Goal: Browse casually: Explore the website without a specific task or goal

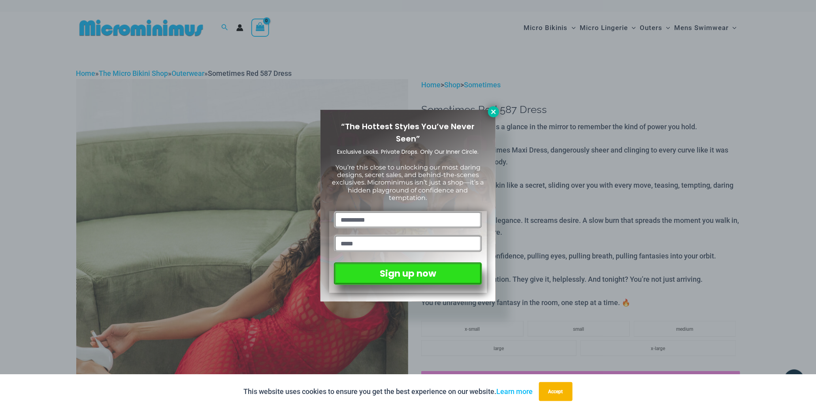
click at [497, 112] on icon at bounding box center [493, 111] width 7 height 7
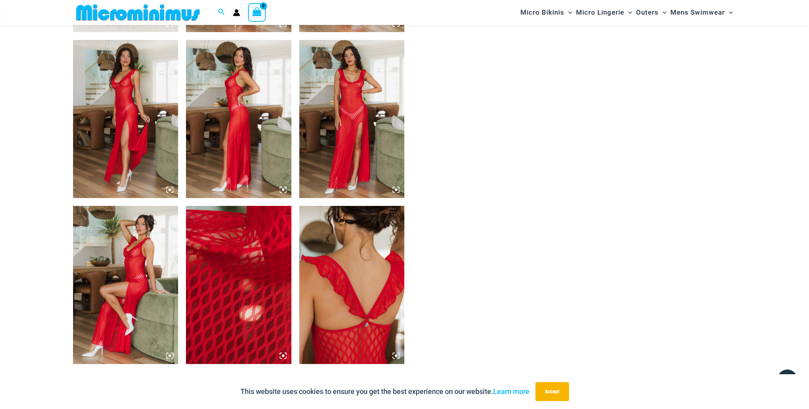
scroll to position [703, 0]
click at [361, 96] on img at bounding box center [351, 119] width 105 height 158
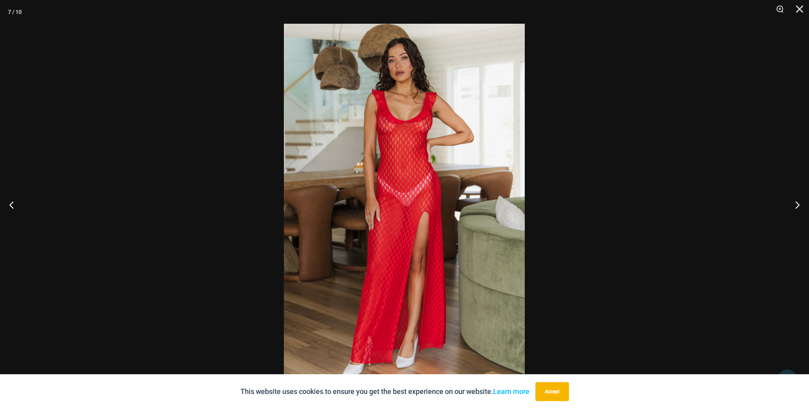
click at [414, 123] on img at bounding box center [404, 204] width 241 height 361
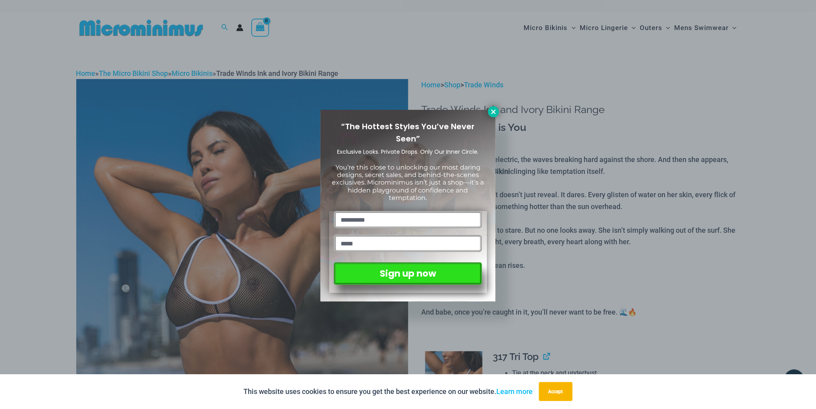
click at [491, 109] on icon at bounding box center [493, 111] width 7 height 7
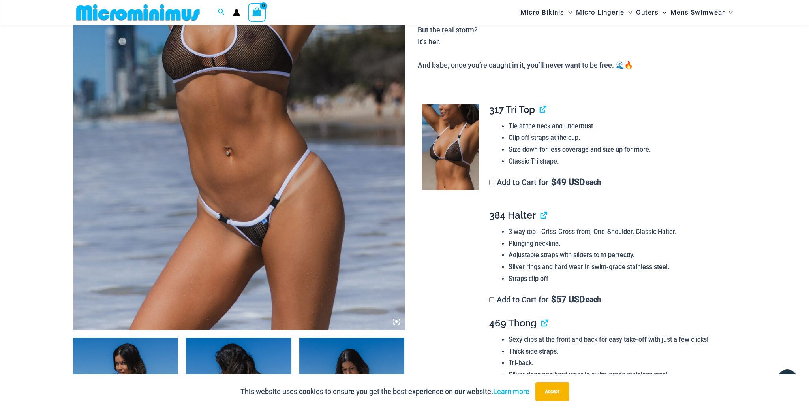
scroll to position [40, 0]
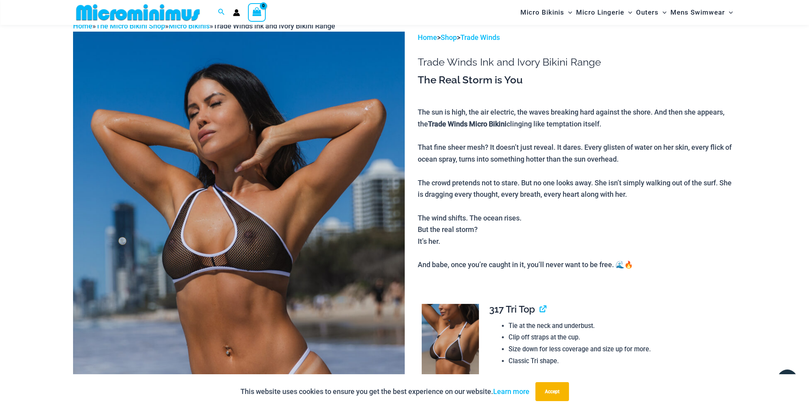
click at [324, 230] on img at bounding box center [239, 281] width 332 height 498
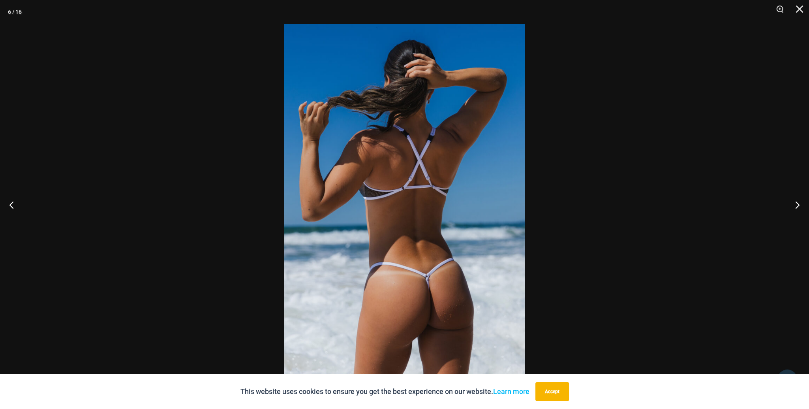
click at [107, 175] on div at bounding box center [404, 204] width 809 height 409
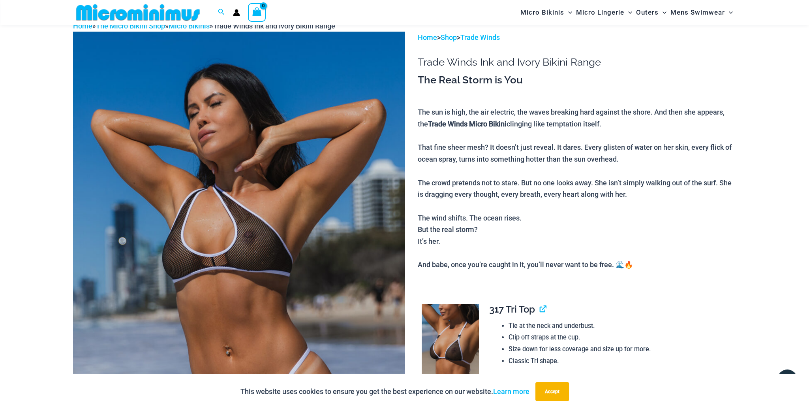
scroll to position [0, 0]
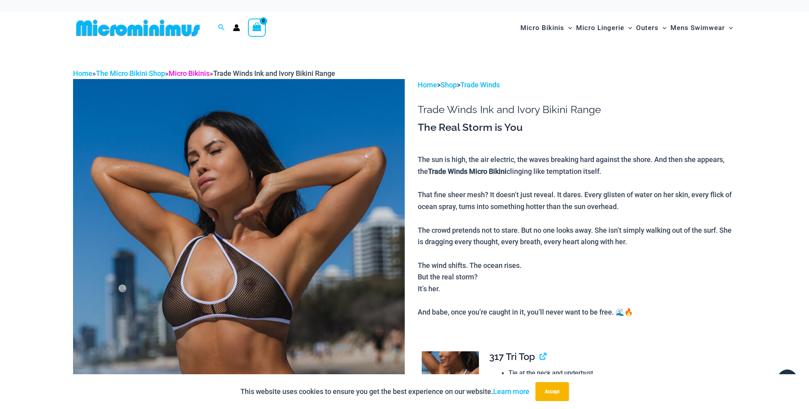
click at [201, 70] on link "Micro Bikinis" at bounding box center [189, 73] width 41 height 8
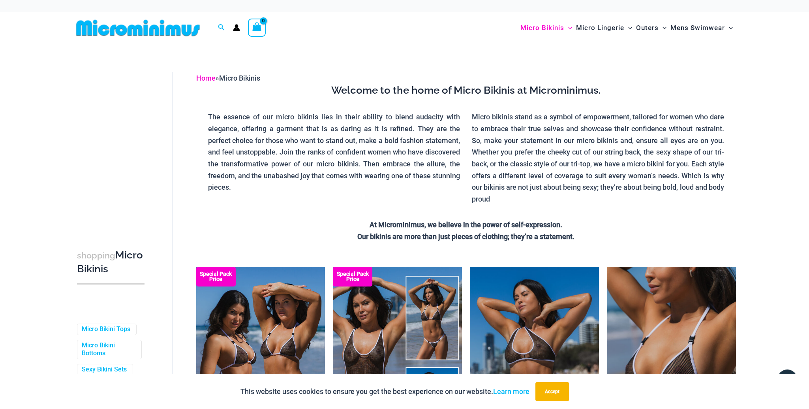
click at [205, 81] on link "Home" at bounding box center [205, 78] width 19 height 8
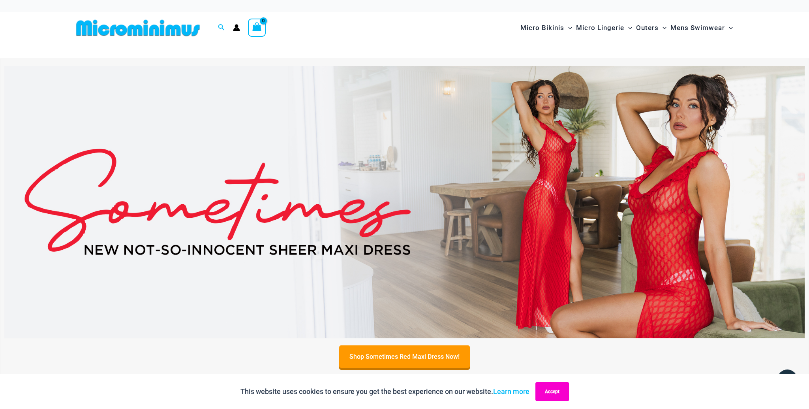
click at [565, 387] on button "Accept" at bounding box center [553, 391] width 34 height 19
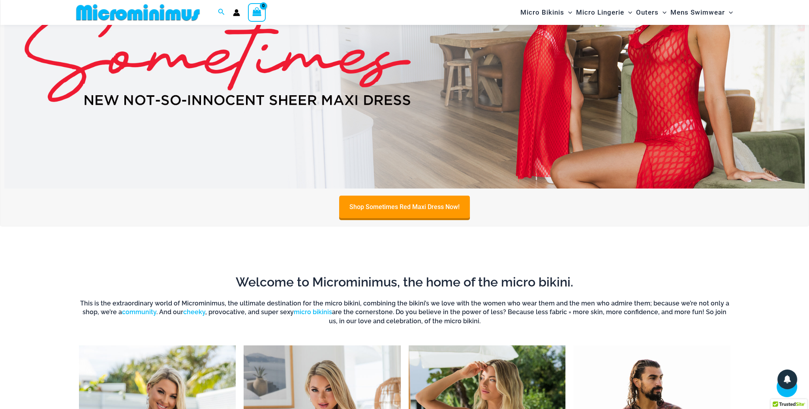
scroll to position [184, 0]
